Goal: Transaction & Acquisition: Purchase product/service

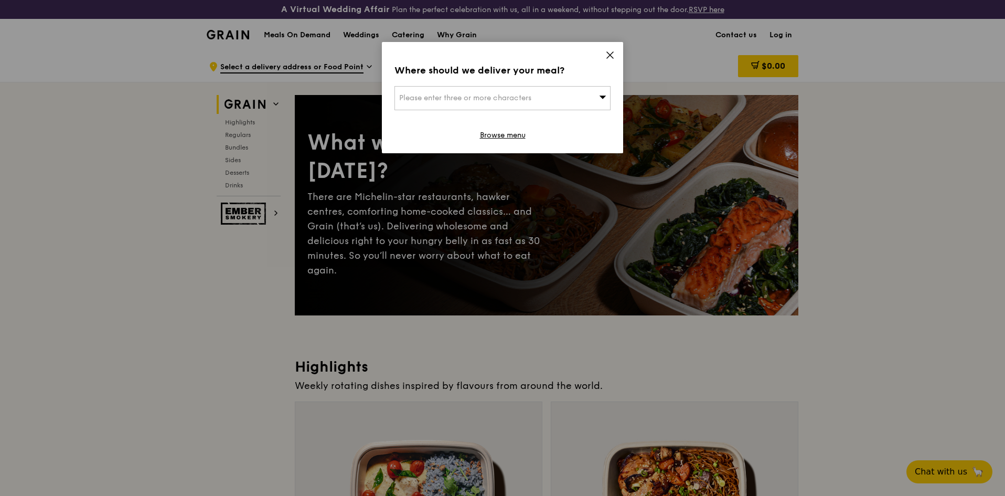
click at [605, 51] on icon at bounding box center [609, 54] width 9 height 9
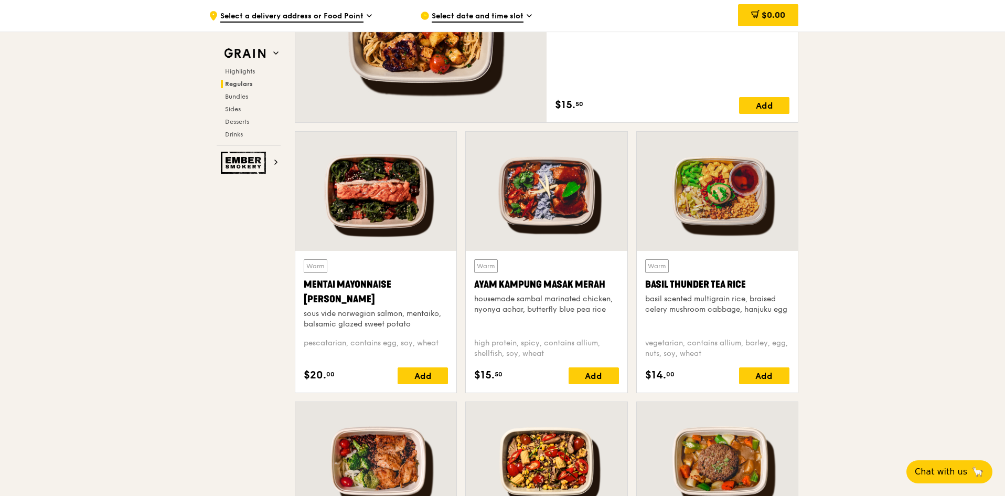
scroll to position [734, 0]
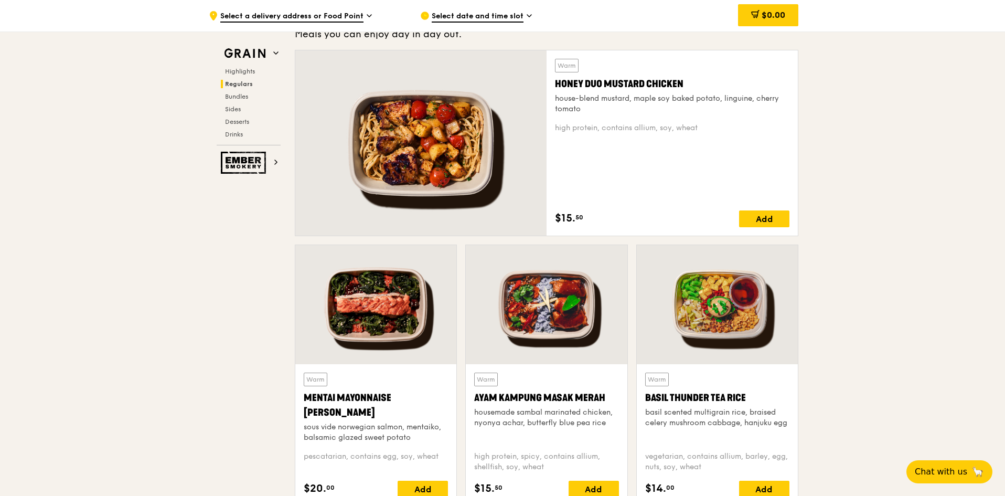
click at [325, 14] on span "Select a delivery address or Food Point" at bounding box center [291, 17] width 143 height 12
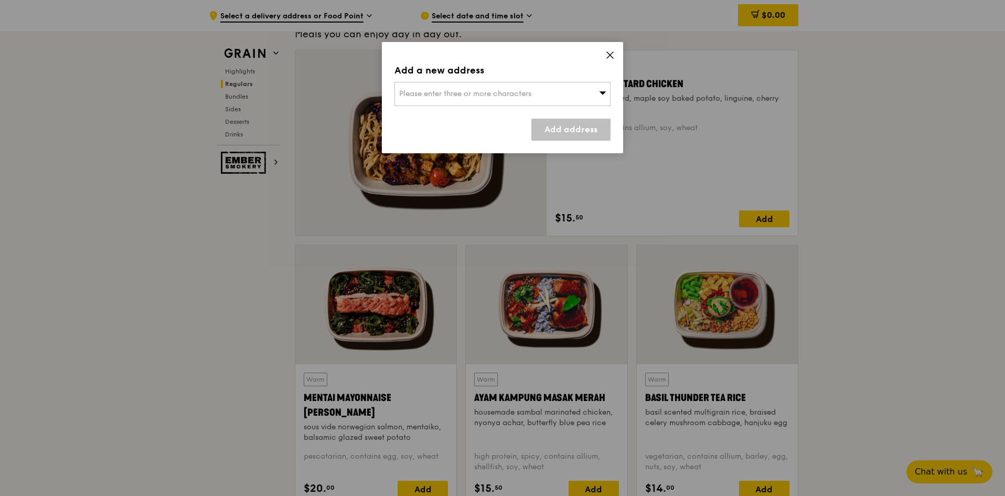
click at [420, 69] on div "Add a new address" at bounding box center [502, 70] width 216 height 15
click at [454, 109] on div "Add a new address Please enter three or more characters Add address" at bounding box center [502, 97] width 241 height 111
click at [456, 93] on span "Please enter three or more characters" at bounding box center [465, 93] width 132 height 9
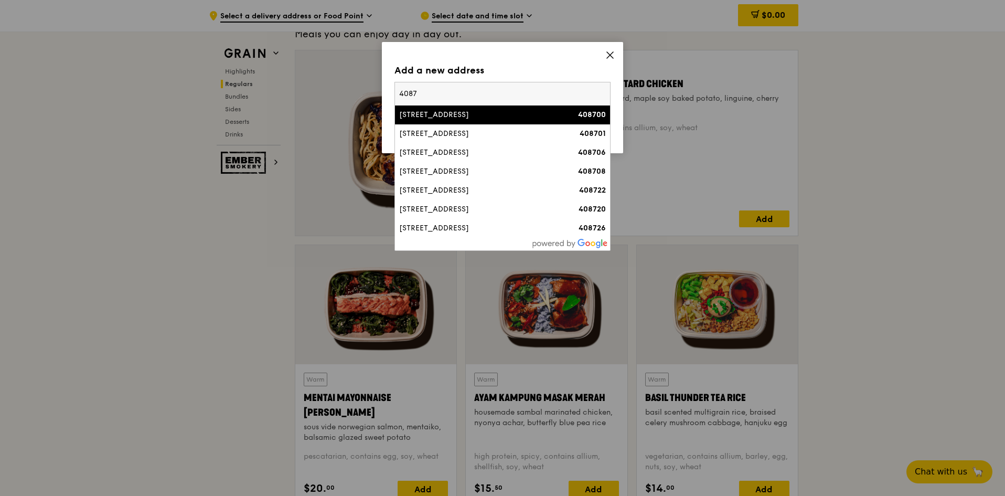
click at [453, 99] on input "4087" at bounding box center [502, 93] width 215 height 23
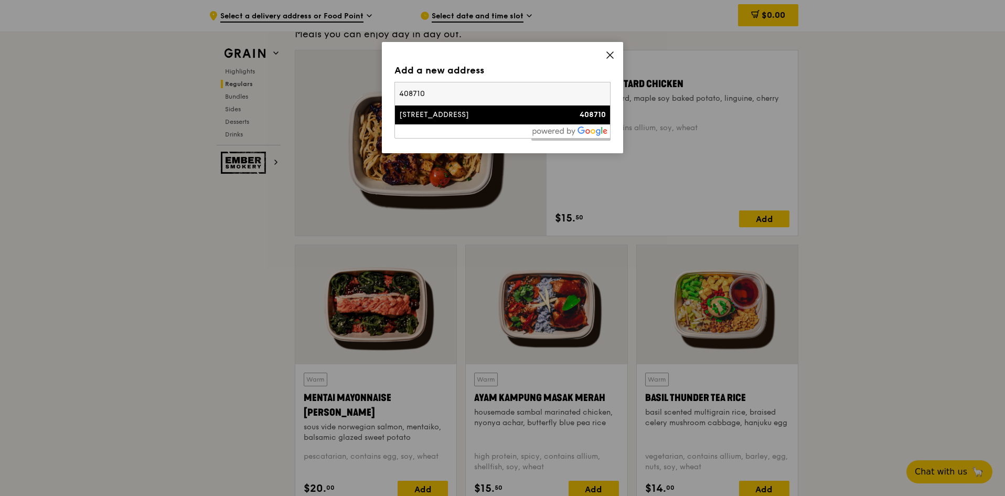
type input "408710"
click at [467, 119] on div "[STREET_ADDRESS]" at bounding box center [476, 115] width 155 height 10
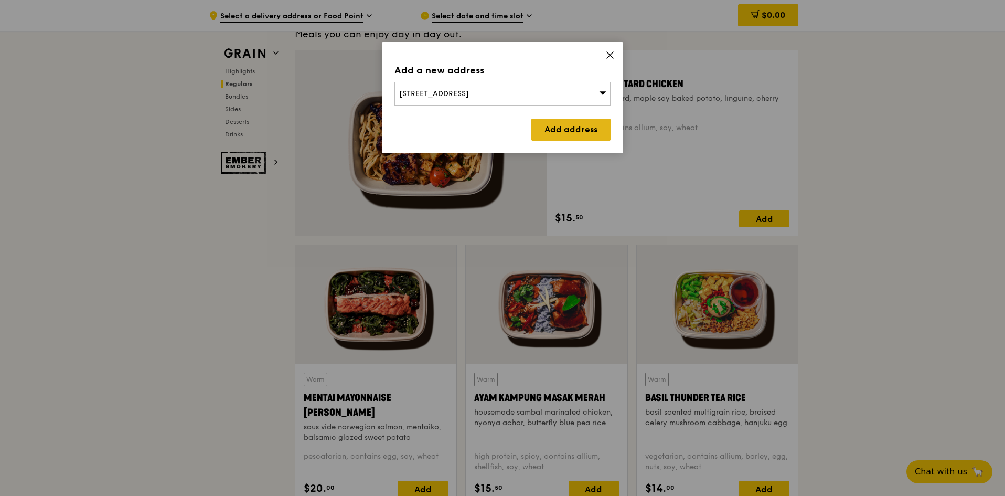
click at [573, 130] on link "Add address" at bounding box center [570, 130] width 79 height 22
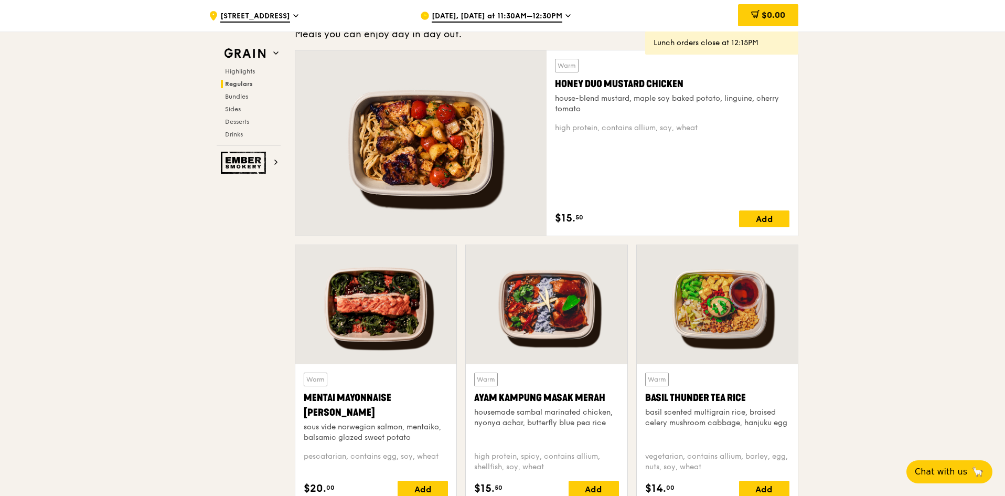
click at [565, 16] on icon at bounding box center [567, 15] width 5 height 9
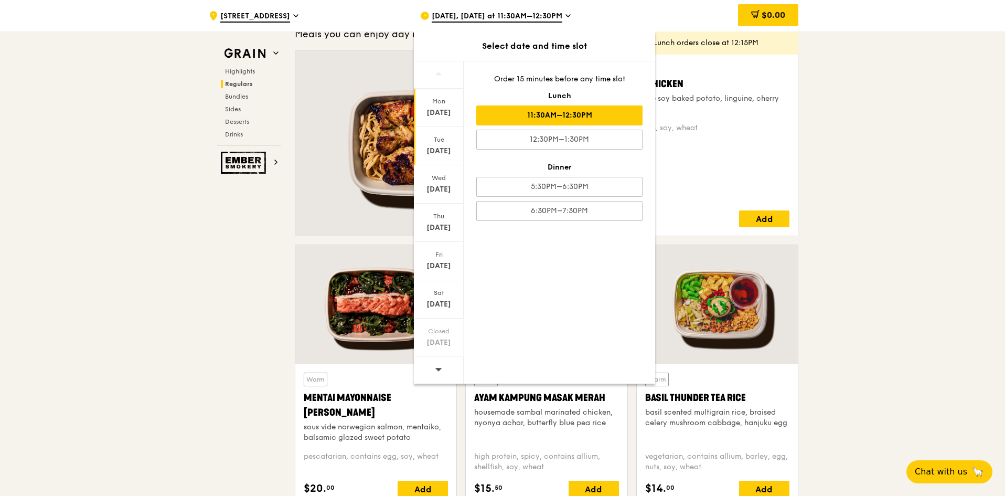
click at [448, 141] on div "Tue" at bounding box center [438, 139] width 47 height 8
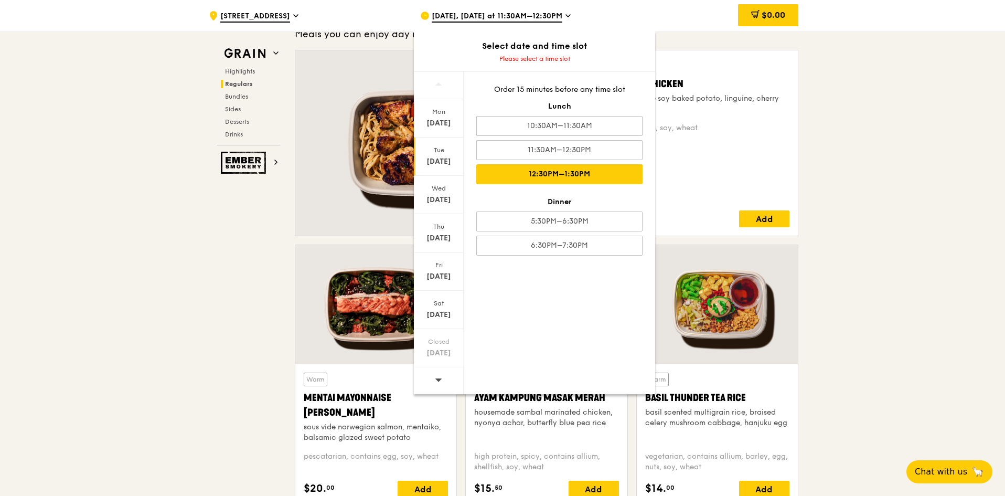
drag, startPoint x: 513, startPoint y: 116, endPoint x: 575, endPoint y: 176, distance: 85.7
click at [575, 176] on div "Order 15 minutes before any time slot Lunch 10:30AM–11:30AM 11:30AM–12:30PM 12:…" at bounding box center [559, 170] width 191 height 196
click at [575, 176] on div "12:30PM–1:30PM" at bounding box center [559, 174] width 166 height 20
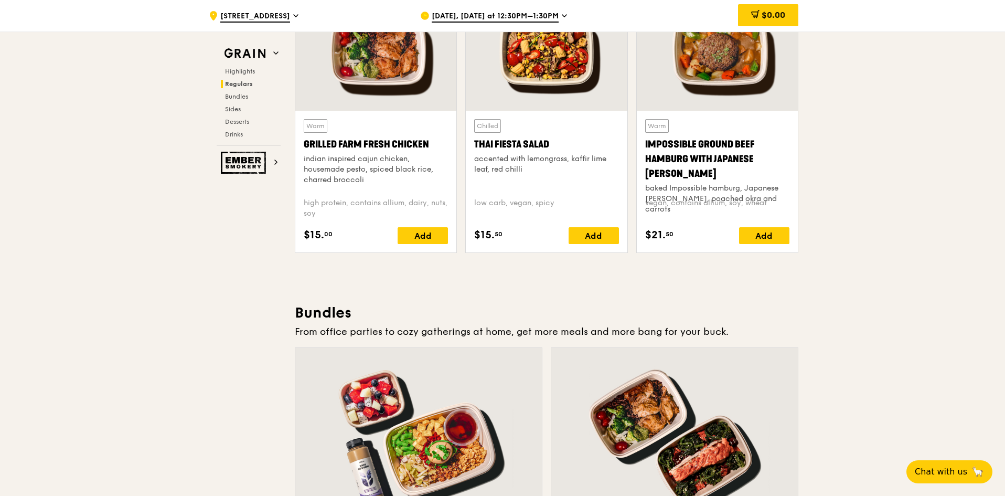
scroll to position [1259, 0]
